Goal: Task Accomplishment & Management: Complete application form

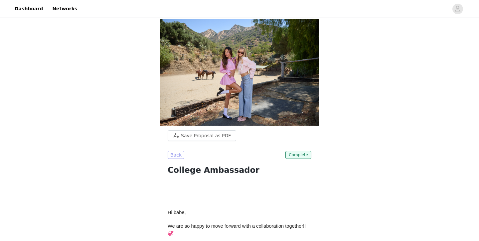
click at [178, 151] on button "Back" at bounding box center [176, 155] width 17 height 8
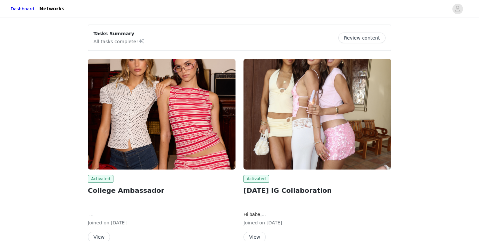
scroll to position [0, 0]
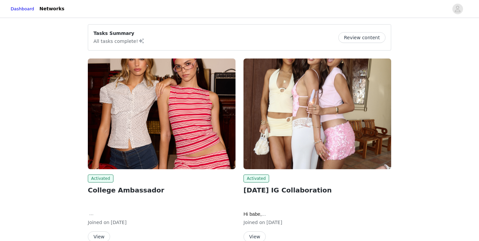
click at [101, 233] on button "View" at bounding box center [99, 237] width 22 height 11
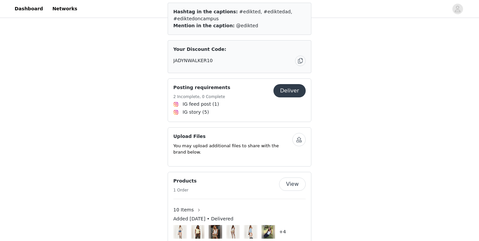
scroll to position [456, 0]
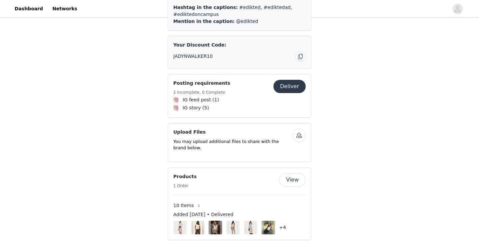
click at [293, 83] on button "Deliver" at bounding box center [289, 86] width 32 height 13
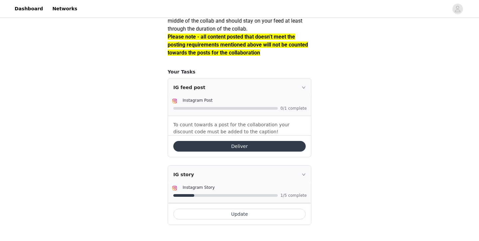
scroll to position [599, 0]
click at [233, 152] on button "Deliver" at bounding box center [239, 146] width 132 height 11
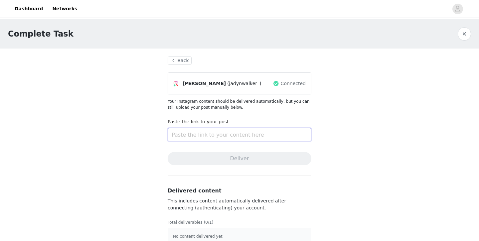
click at [209, 131] on input "text" at bounding box center [240, 134] width 144 height 13
paste input "[URL][DOMAIN_NAME]"
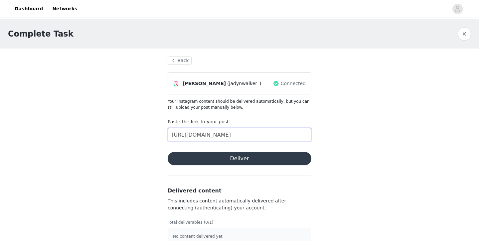
scroll to position [0, 10]
type input "[URL][DOMAIN_NAME]"
click at [227, 161] on button "Deliver" at bounding box center [240, 158] width 144 height 13
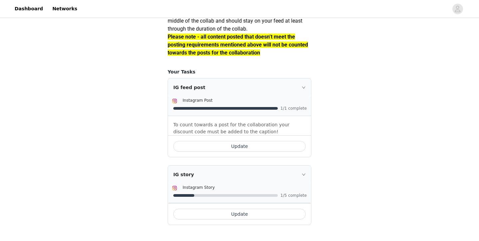
scroll to position [610, 0]
click at [255, 216] on button "Update" at bounding box center [239, 214] width 132 height 11
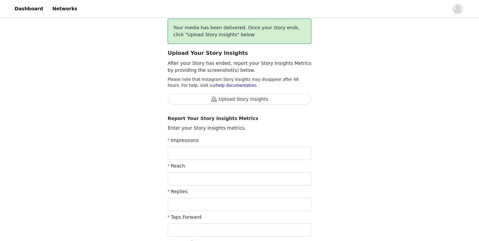
scroll to position [53, 0]
click at [249, 100] on button "Upload Story Insights" at bounding box center [240, 99] width 144 height 11
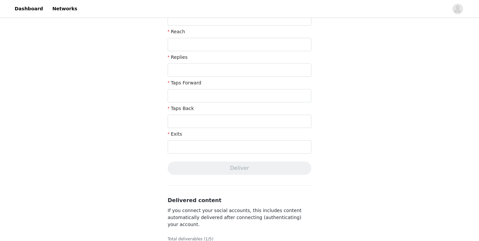
scroll to position [253, 0]
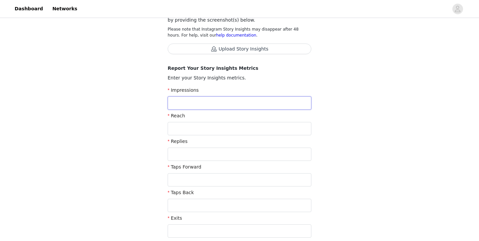
click at [245, 106] on input "text" at bounding box center [240, 102] width 144 height 13
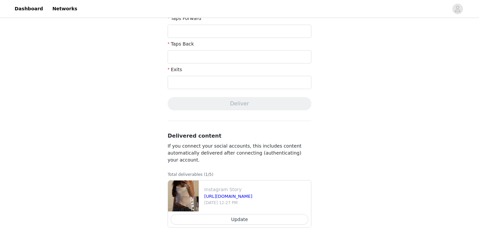
click at [237, 220] on button "Update" at bounding box center [240, 219] width 138 height 11
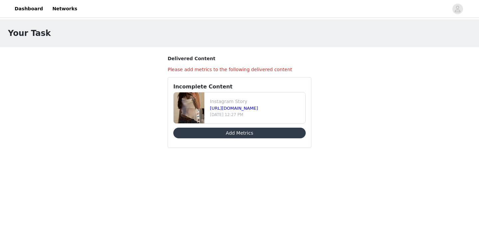
click at [253, 134] on button "Add Metrics" at bounding box center [239, 133] width 132 height 11
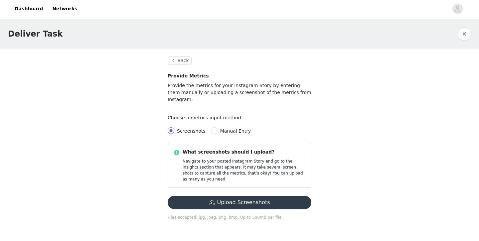
click at [233, 128] on span "Manual Entry" at bounding box center [235, 130] width 31 height 5
click at [218, 127] on input "Manual Entry" at bounding box center [214, 130] width 7 height 7
radio input "true"
radio input "false"
radio input "true"
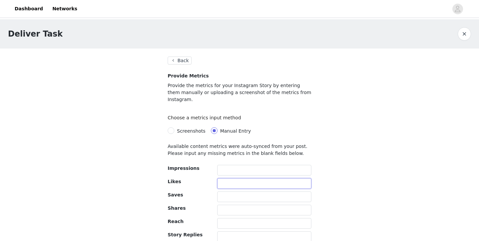
click at [233, 182] on input "text" at bounding box center [264, 183] width 94 height 11
type input "9"
click at [234, 192] on input "text" at bounding box center [264, 197] width 94 height 11
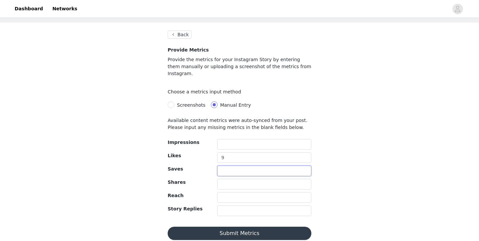
scroll to position [25, 0]
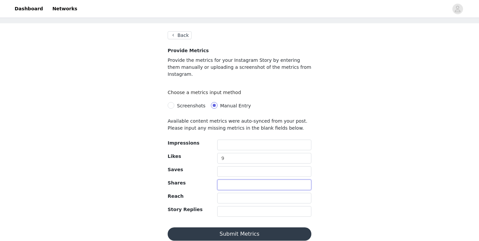
click at [239, 181] on input "text" at bounding box center [264, 185] width 94 height 11
type input "1"
click at [238, 193] on input "text" at bounding box center [264, 198] width 94 height 11
click at [237, 206] on input "text" at bounding box center [264, 211] width 94 height 11
click at [245, 228] on button "Submit Metrics" at bounding box center [240, 234] width 144 height 13
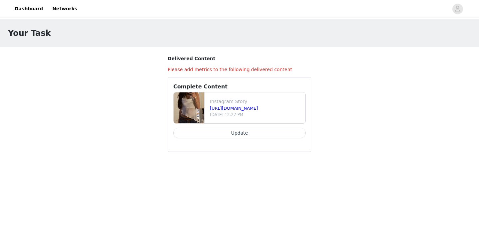
click at [30, 38] on h1 "Your Task" at bounding box center [29, 33] width 43 height 12
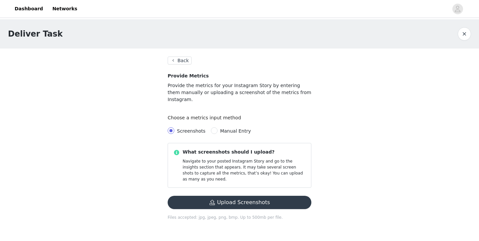
click at [179, 64] on button "Back" at bounding box center [180, 61] width 24 height 8
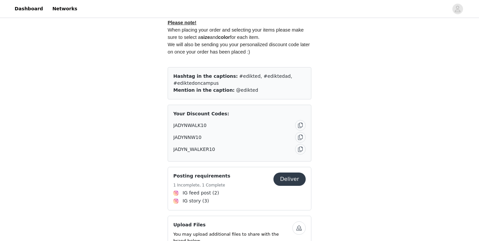
scroll to position [256, 0]
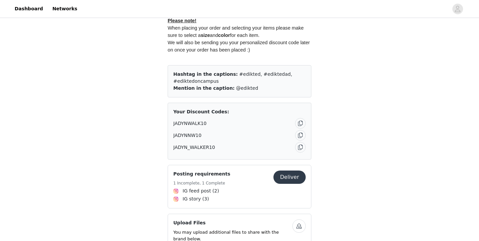
click at [282, 171] on button "Deliver" at bounding box center [289, 177] width 32 height 13
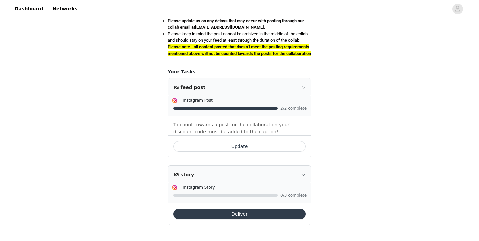
scroll to position [346, 0]
click at [303, 89] on icon "icon: right" at bounding box center [304, 88] width 4 height 4
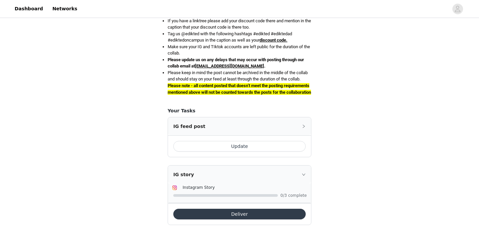
click at [301, 125] on div "IG feed post" at bounding box center [239, 126] width 143 height 18
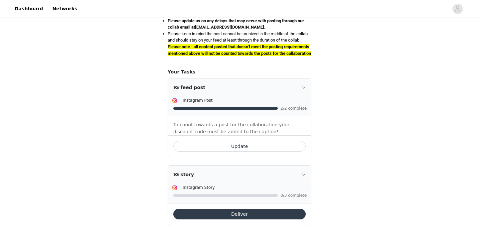
click at [273, 125] on p "To count towards a post for the collaboration your discount code must be added …" at bounding box center [239, 128] width 132 height 14
click at [266, 143] on button "Update" at bounding box center [239, 146] width 132 height 11
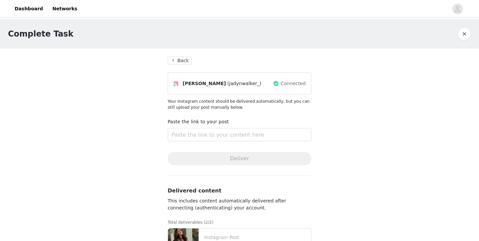
click at [177, 58] on button "Back" at bounding box center [180, 61] width 24 height 8
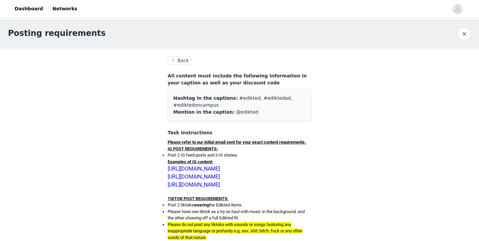
click at [177, 58] on button "Back" at bounding box center [180, 61] width 24 height 8
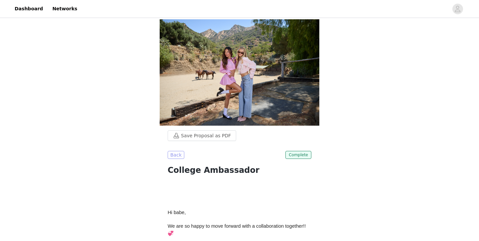
click at [176, 151] on button "Back" at bounding box center [176, 155] width 17 height 8
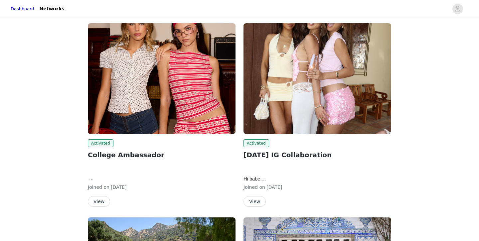
scroll to position [40, 0]
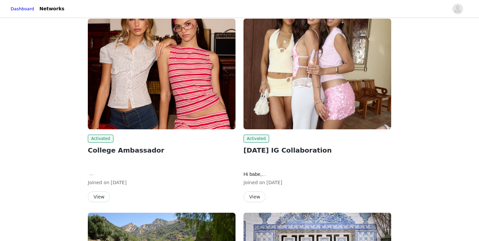
click at [104, 200] on button "View" at bounding box center [99, 197] width 22 height 11
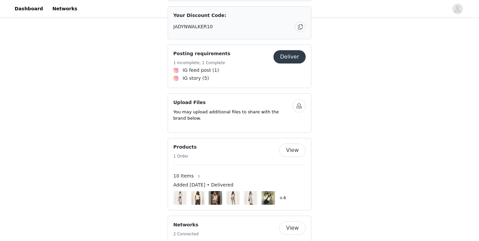
scroll to position [447, 0]
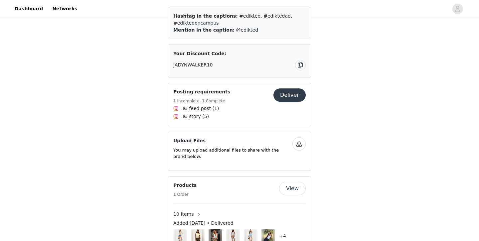
click at [293, 89] on button "Deliver" at bounding box center [289, 95] width 32 height 13
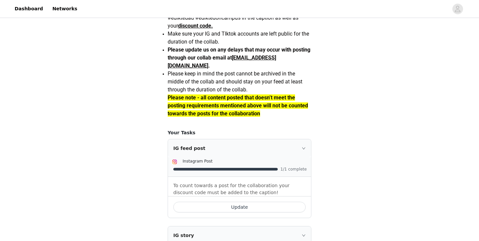
scroll to position [610, 0]
